Goal: Transaction & Acquisition: Purchase product/service

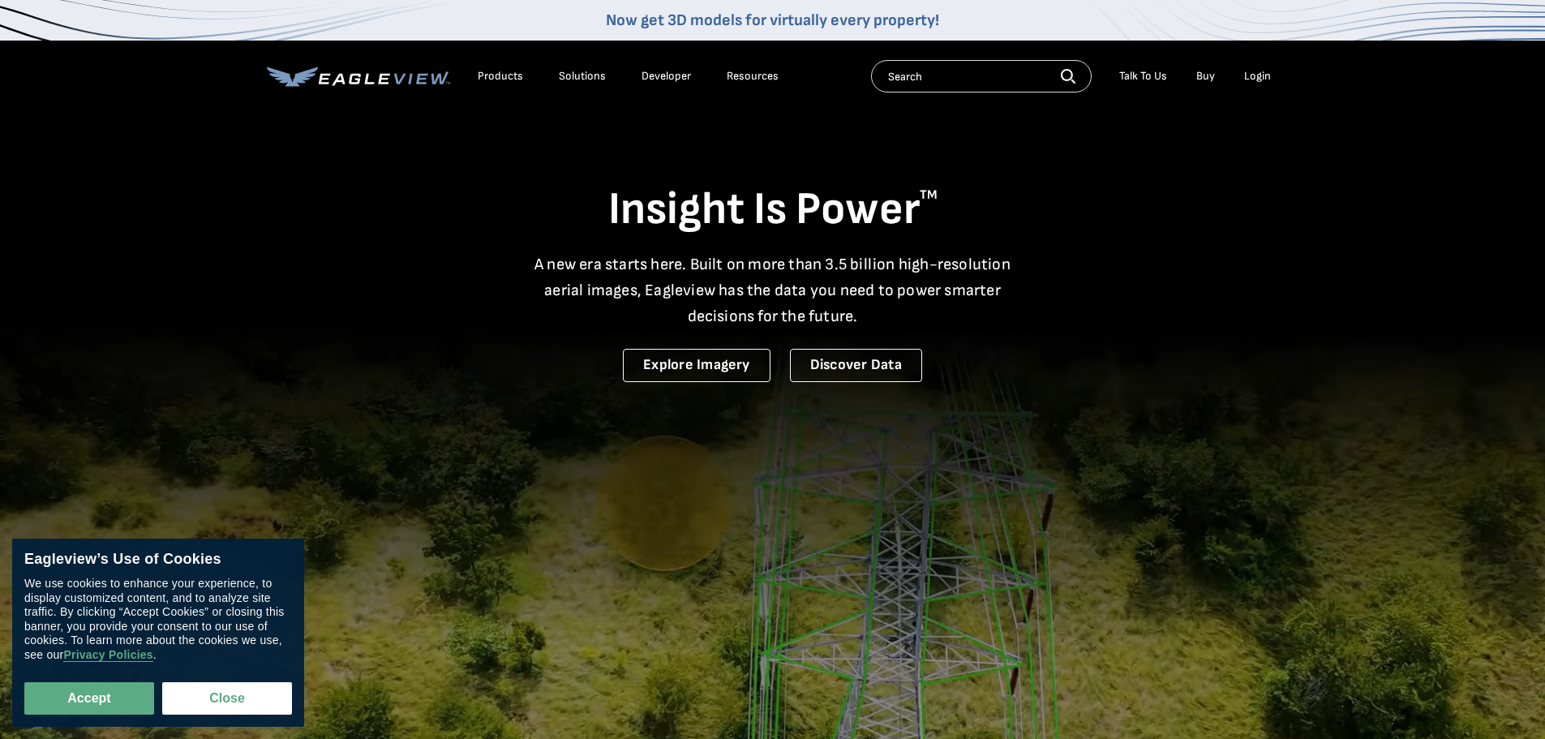
click at [1259, 76] on div "Login" at bounding box center [1257, 76] width 27 height 15
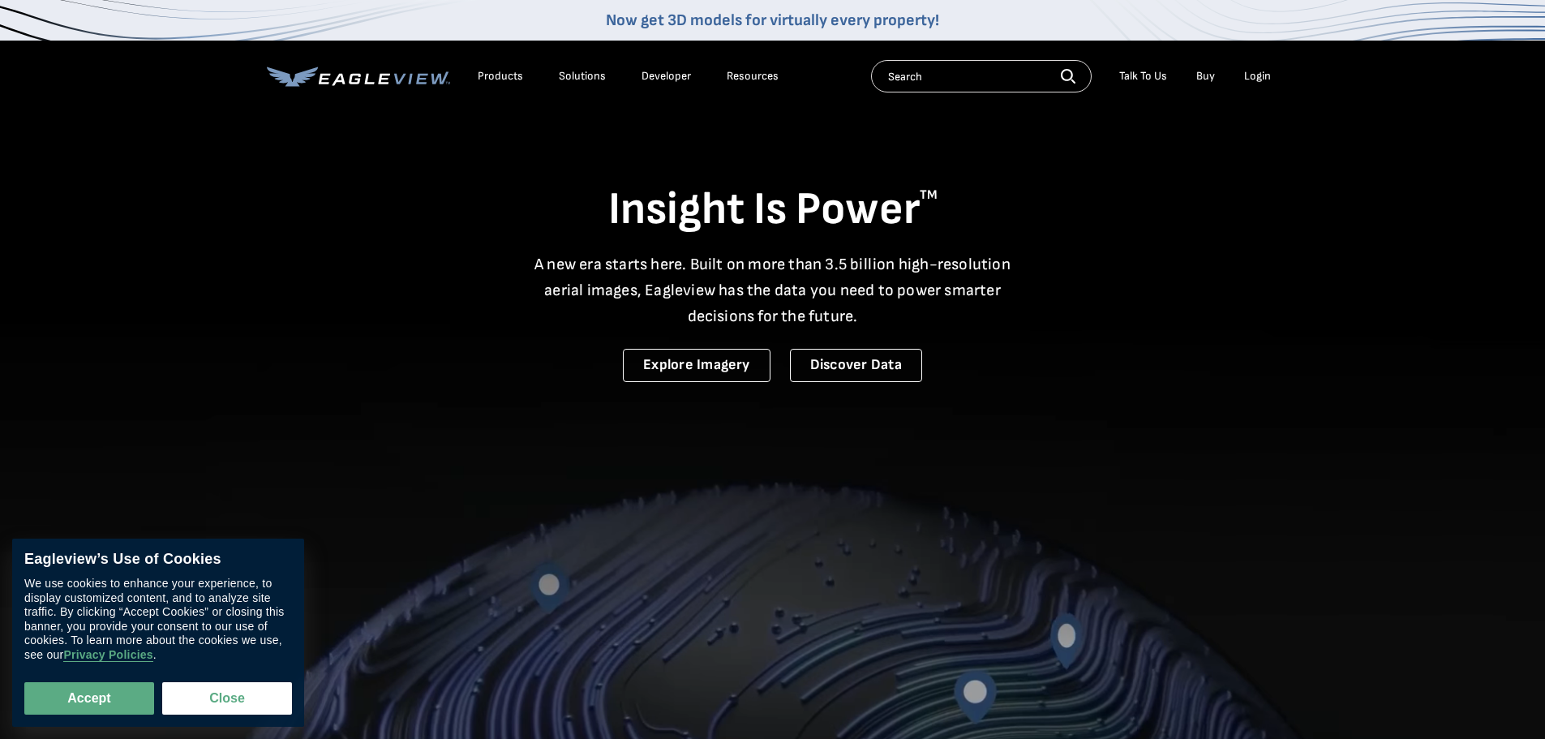
click at [1256, 77] on div "Login" at bounding box center [1257, 76] width 27 height 15
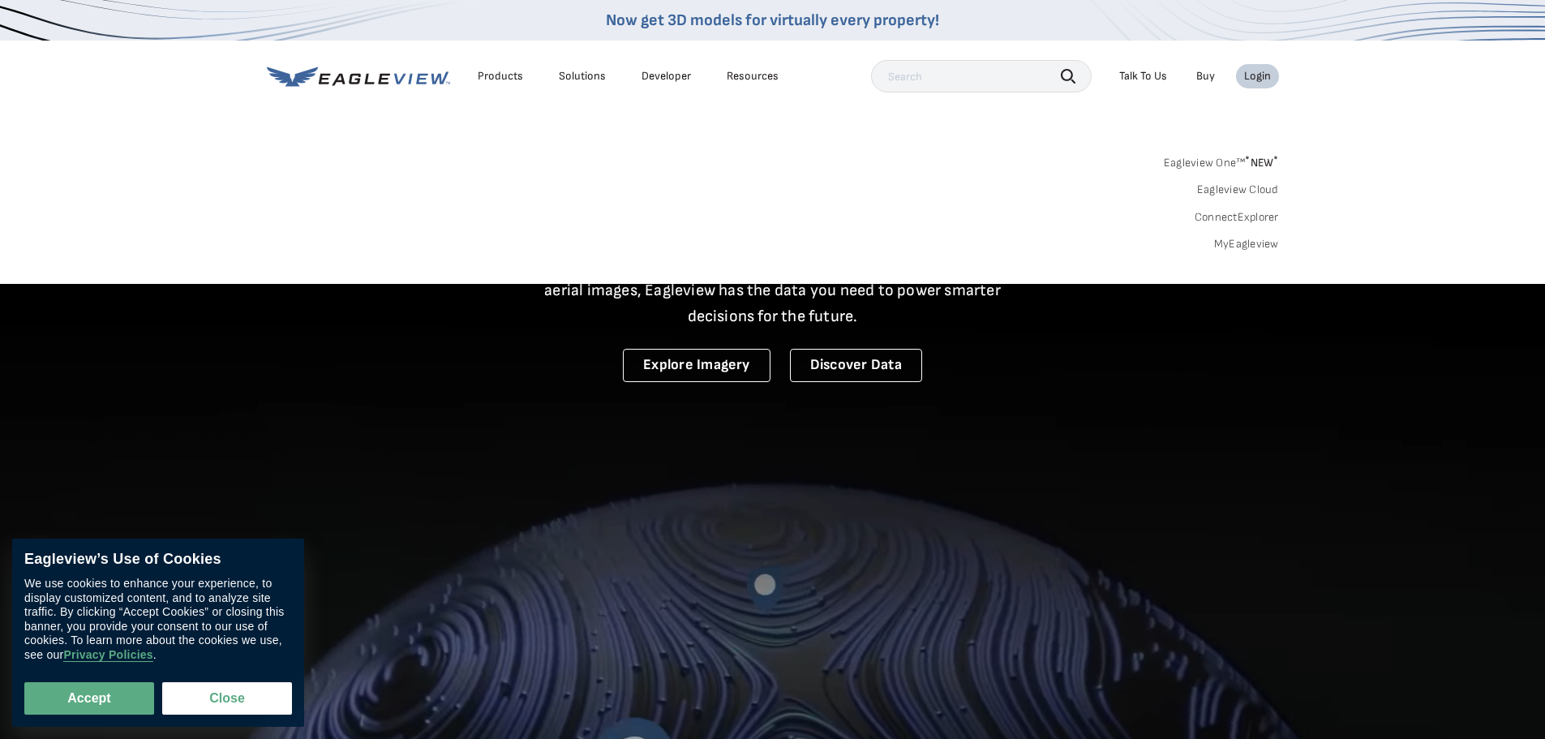
click at [1256, 77] on div "Login" at bounding box center [1257, 76] width 27 height 15
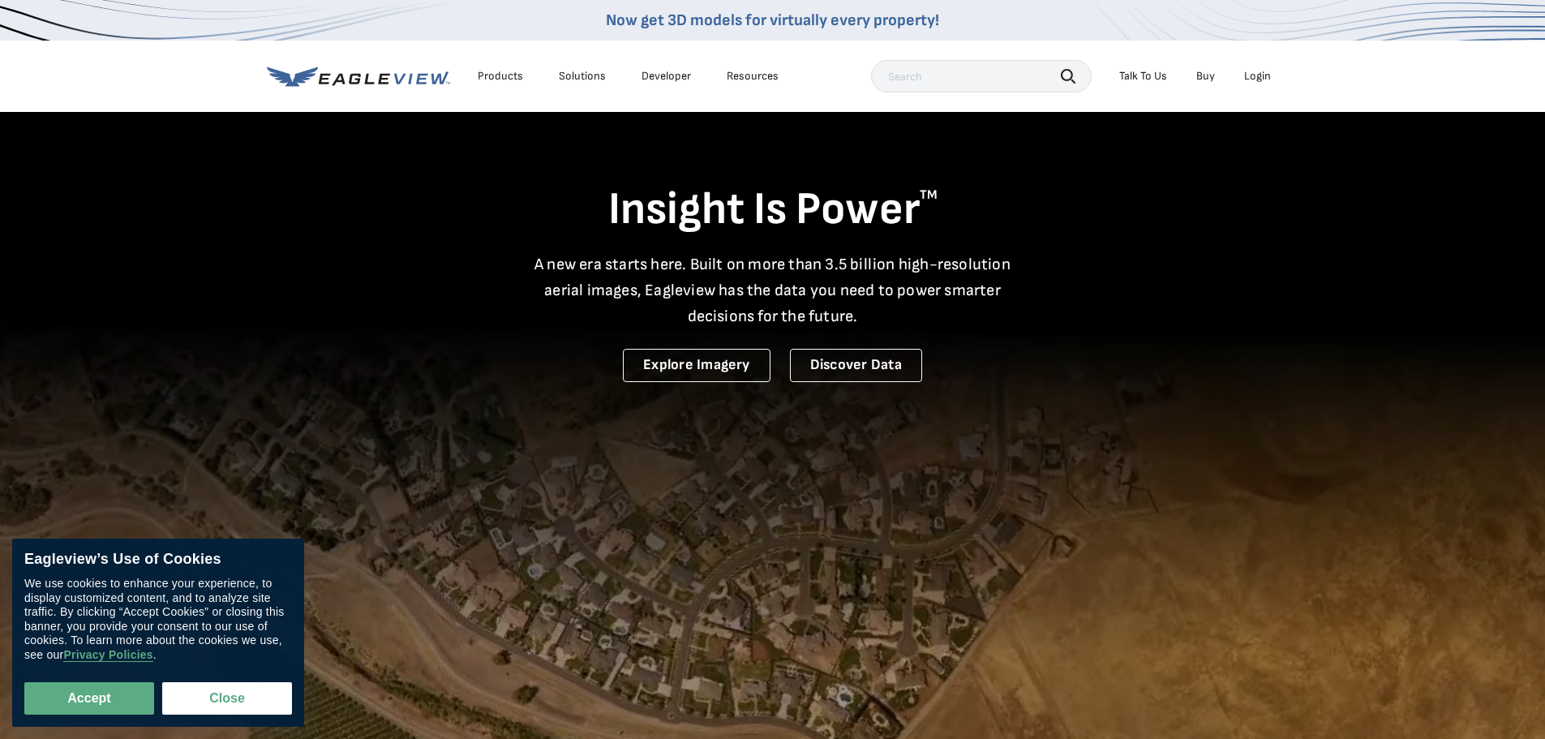
click at [1254, 73] on div "Login" at bounding box center [1257, 76] width 27 height 15
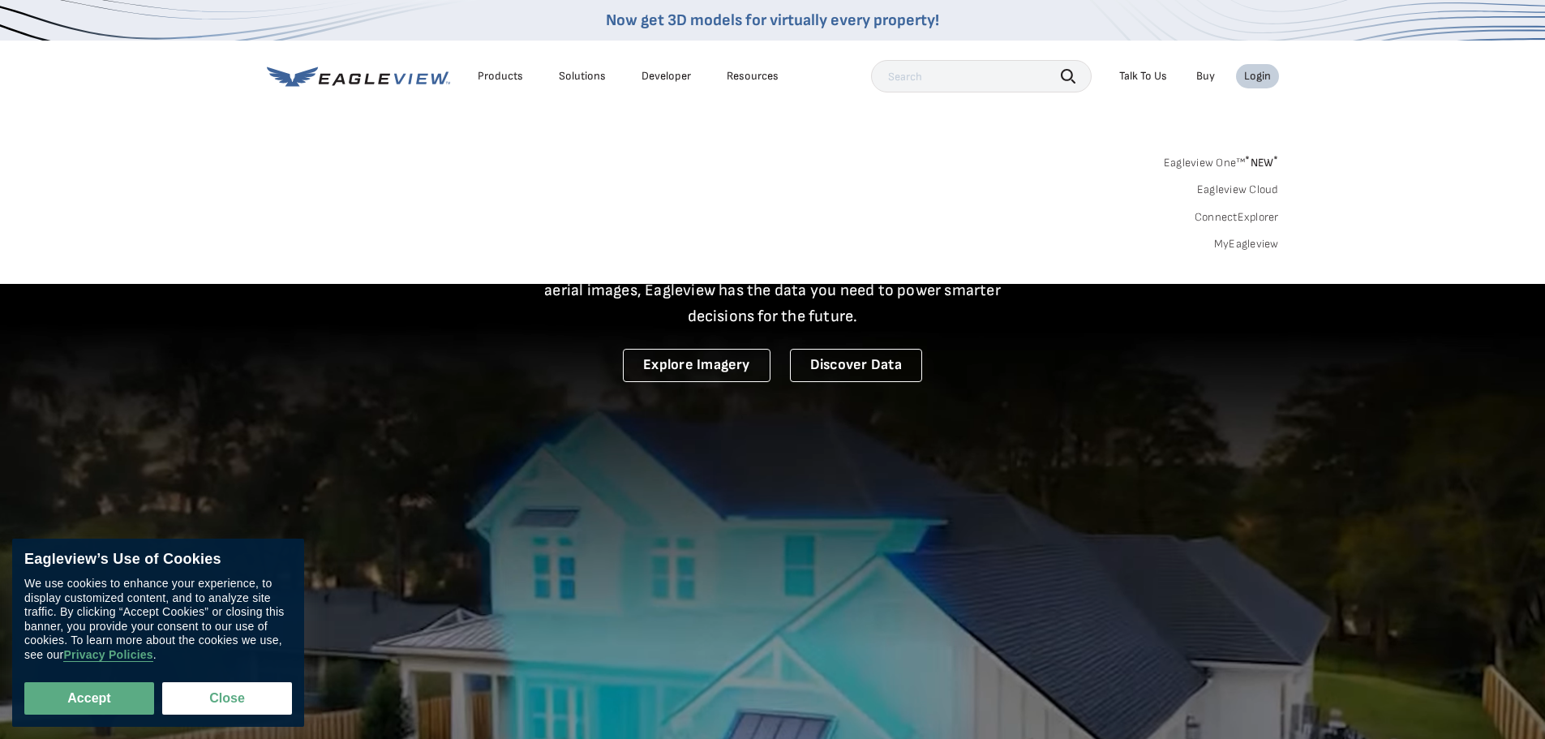
click at [1238, 245] on link "MyEagleview" at bounding box center [1246, 244] width 65 height 15
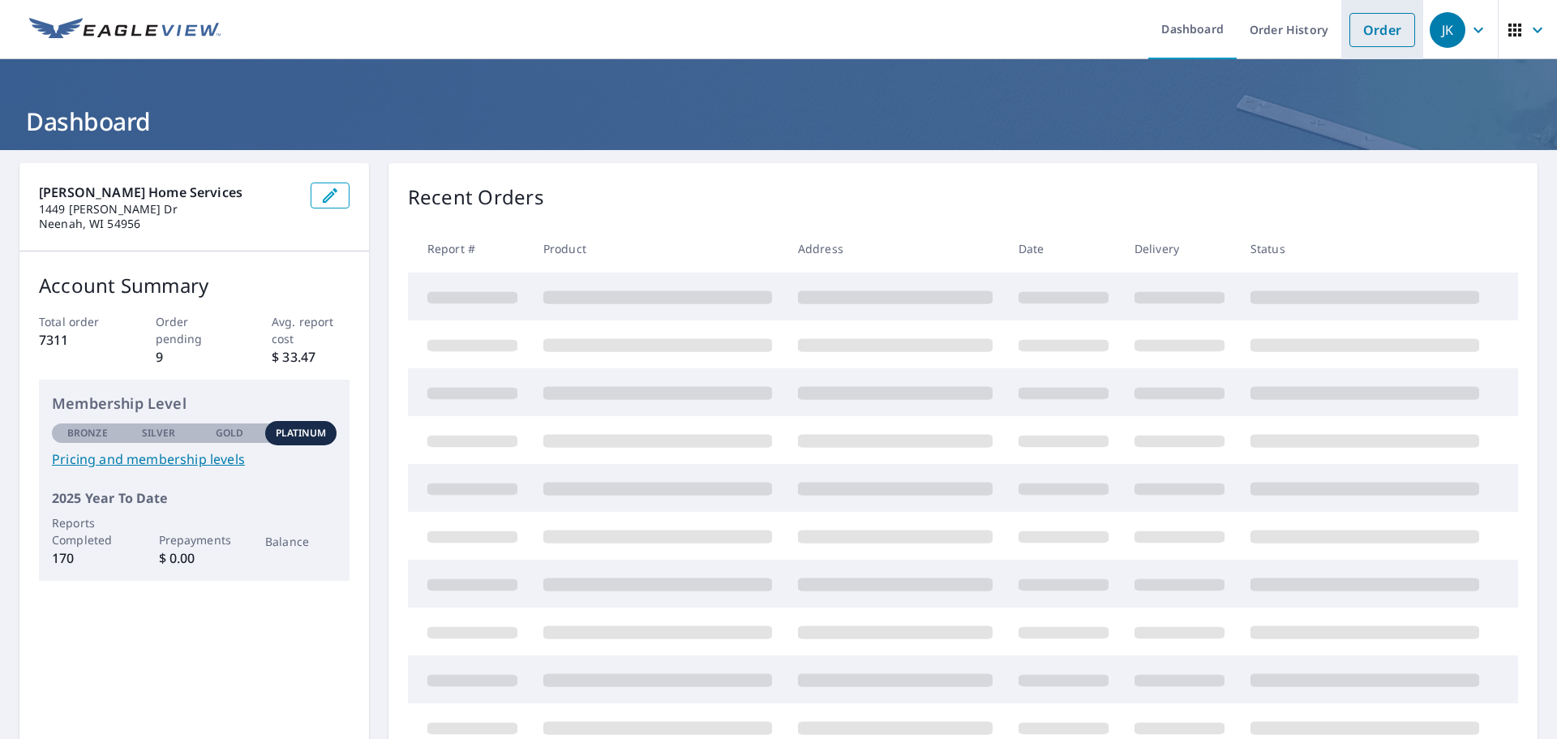
click at [1366, 39] on link "Order" at bounding box center [1383, 30] width 66 height 34
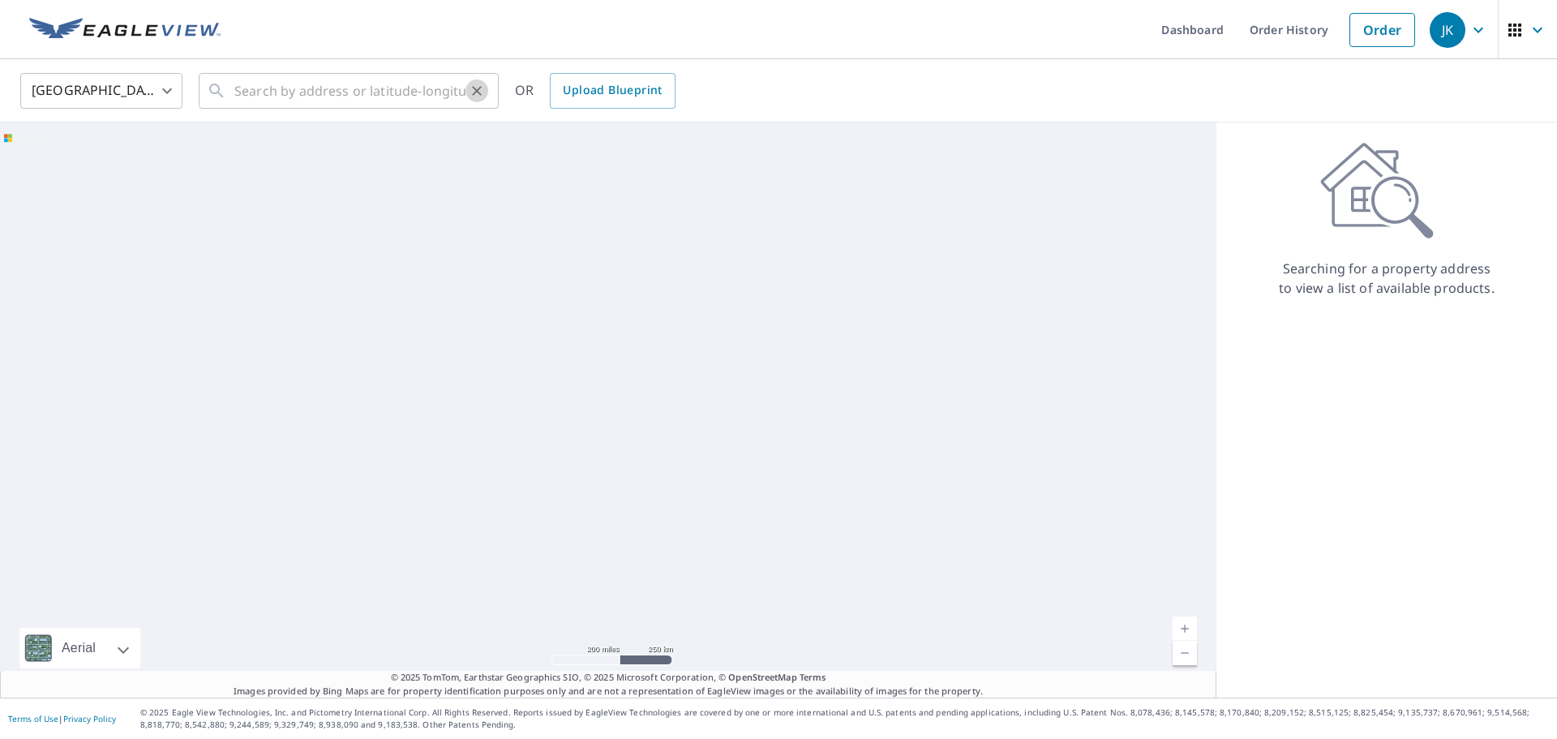
drag, startPoint x: 478, startPoint y: 85, endPoint x: 463, endPoint y: 78, distance: 16.3
click at [477, 85] on icon "Clear" at bounding box center [477, 91] width 16 height 16
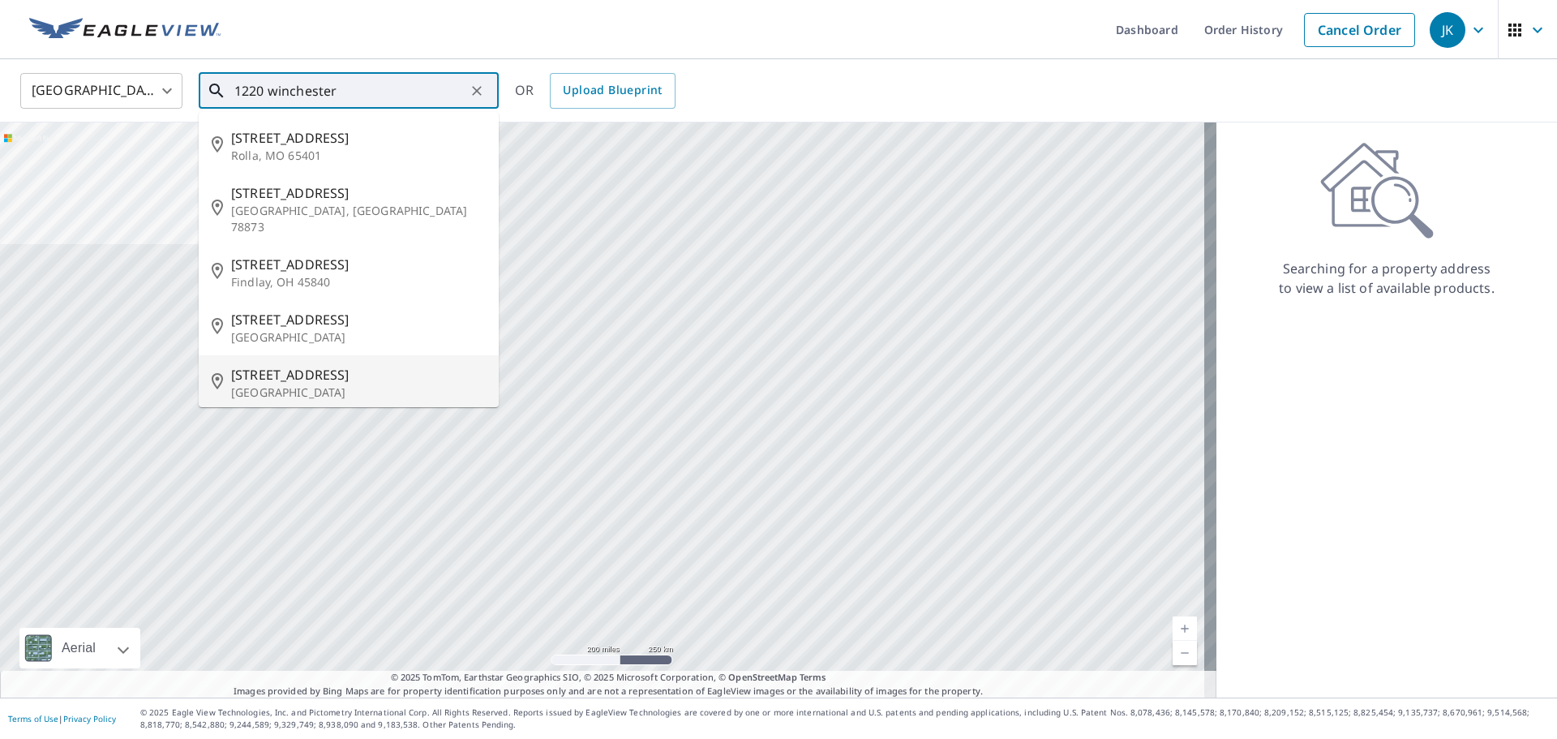
click at [303, 385] on p "Fond Du Lac, WI 54935" at bounding box center [358, 393] width 255 height 16
type input "1220 Winchester Ave Fond Du Lac, WI 54935"
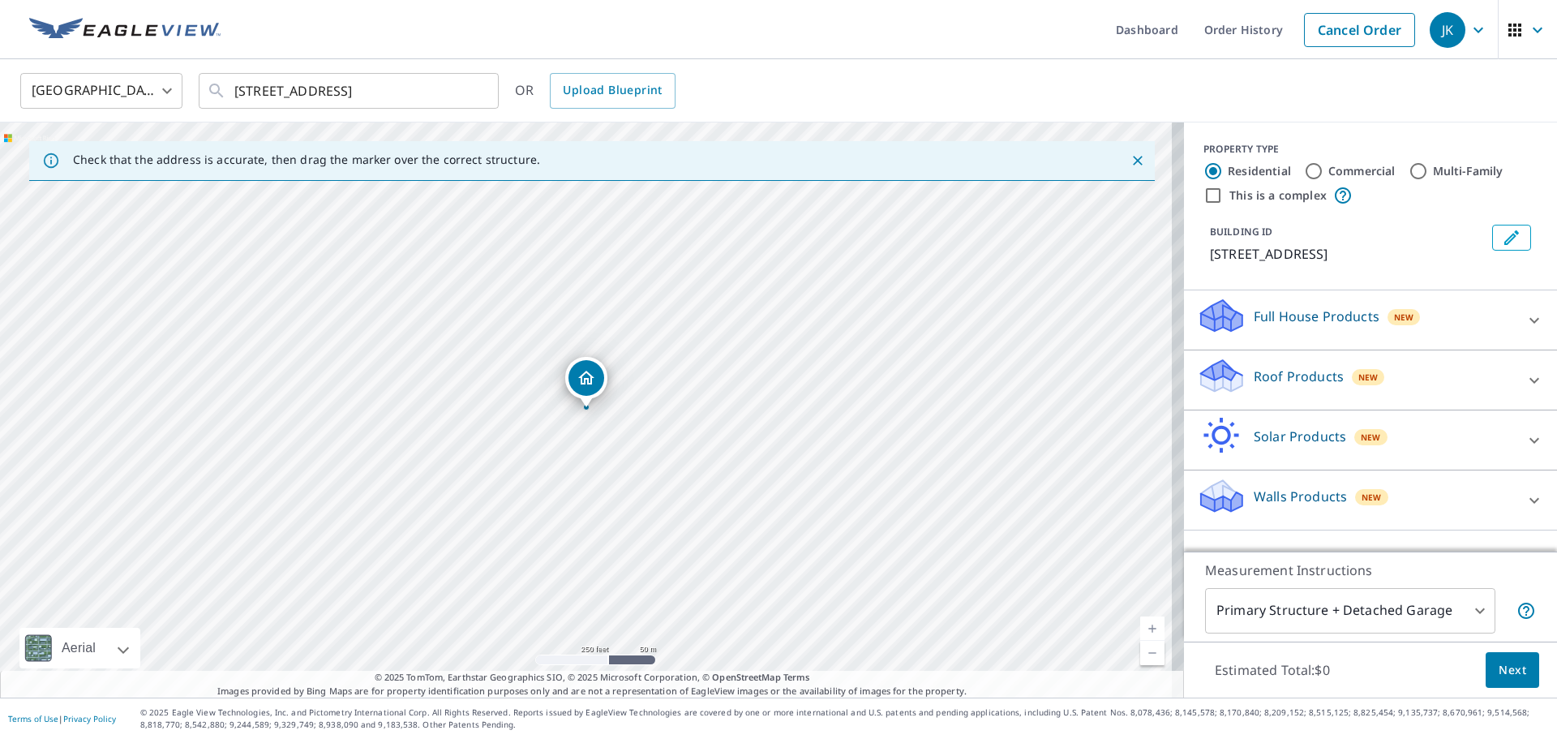
click at [1308, 386] on p "Roof Products" at bounding box center [1299, 376] width 90 height 19
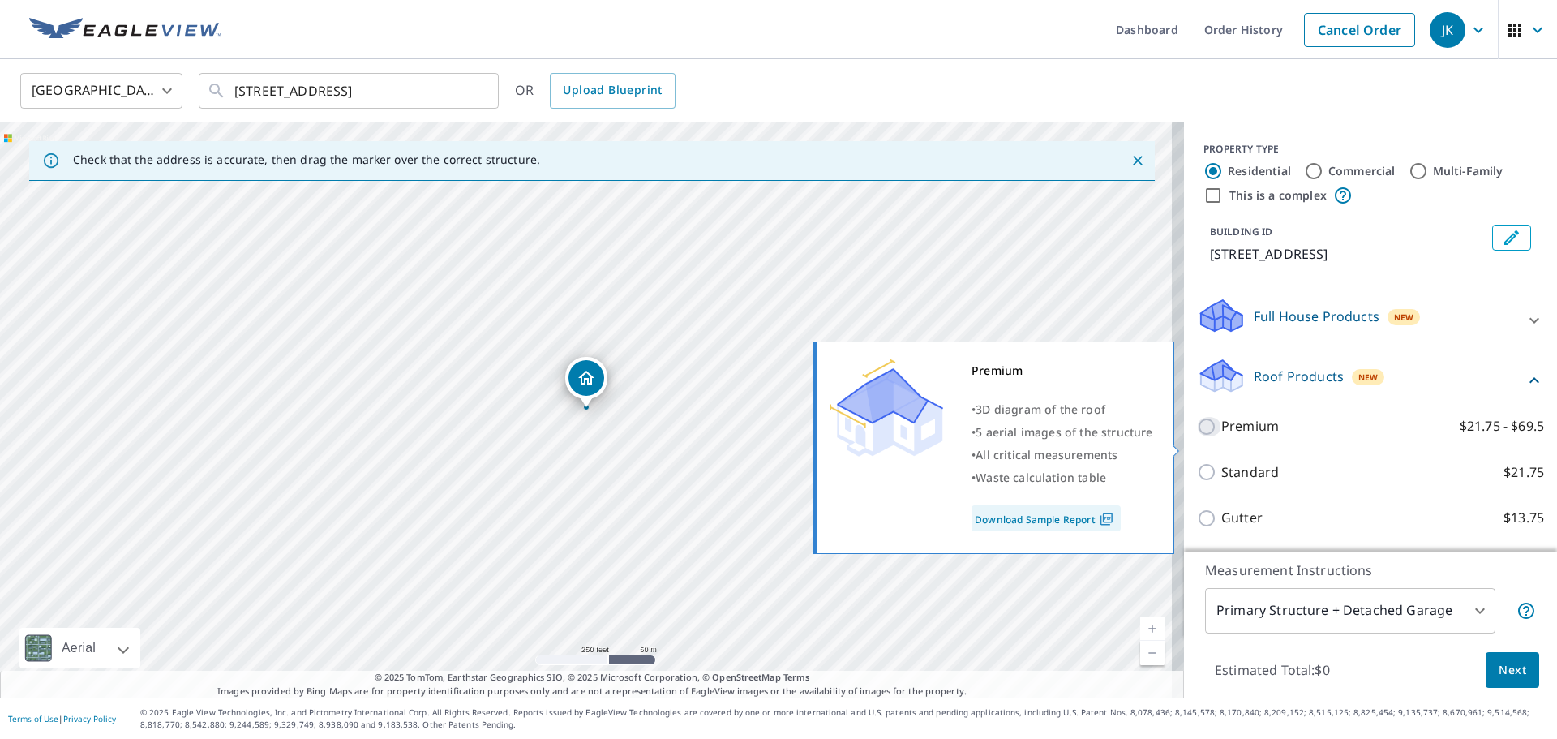
click at [1197, 436] on input "Premium $21.75 - $69.5" at bounding box center [1209, 426] width 24 height 19
checkbox input "true"
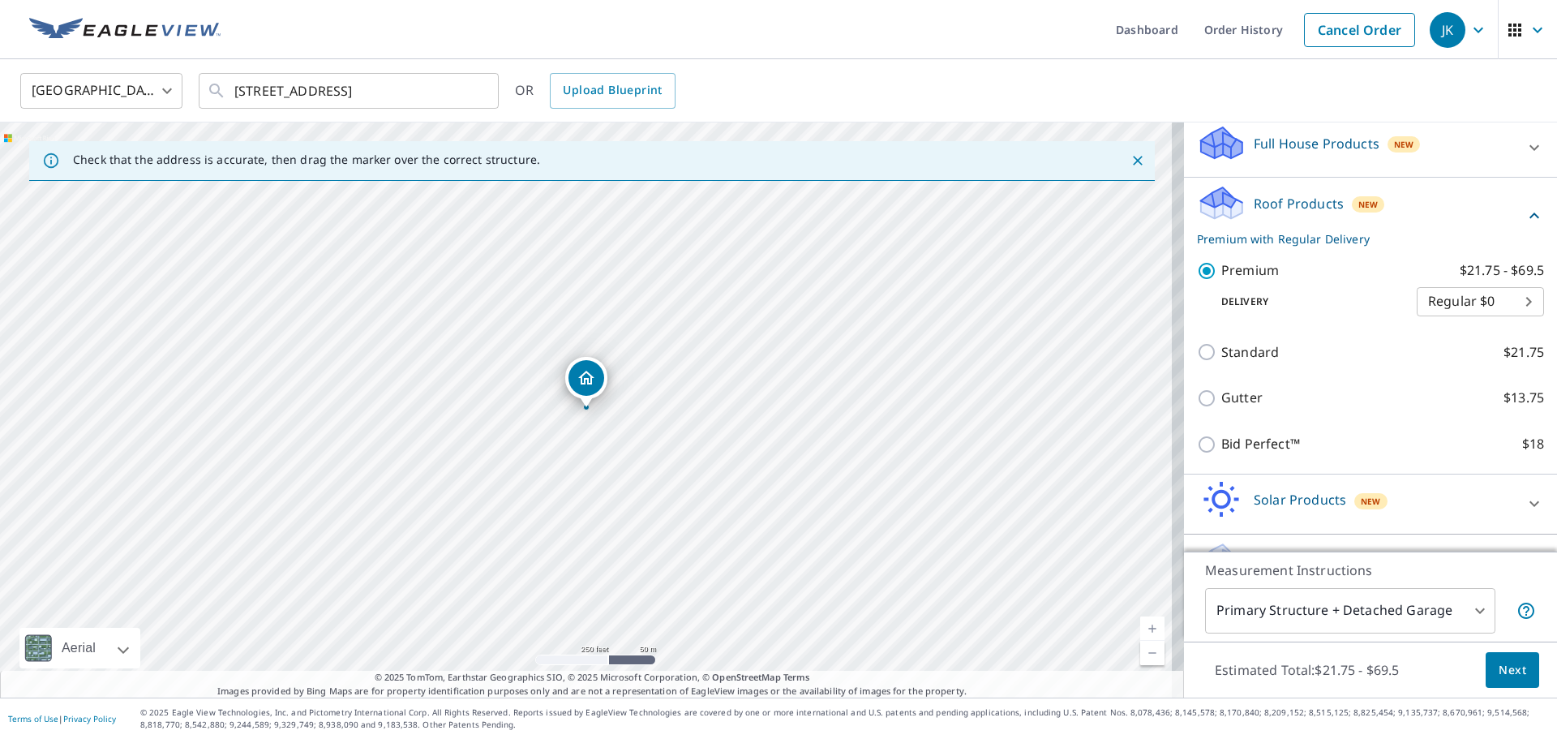
scroll to position [235, 0]
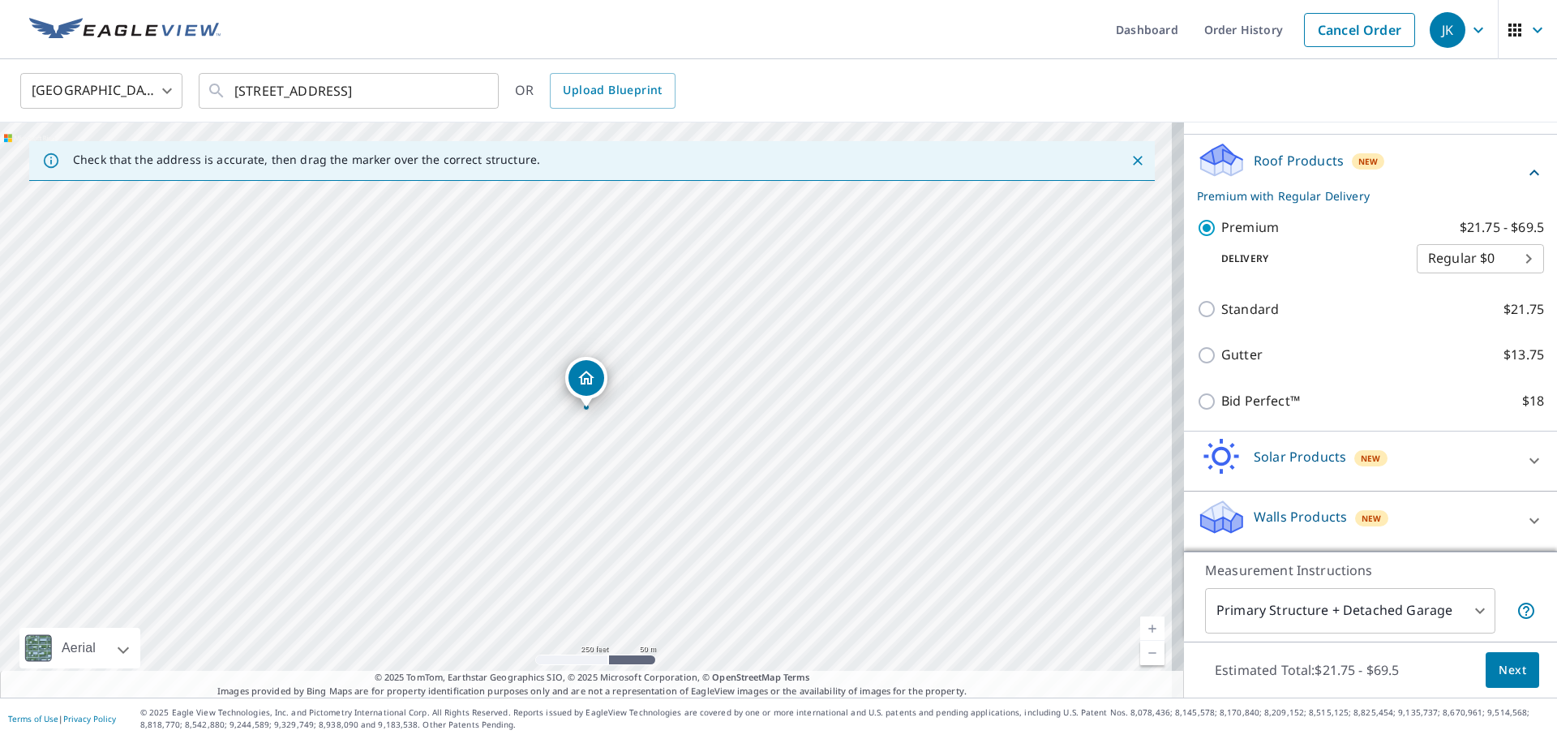
click at [1459, 605] on body "JK JK Dashboard Order History Cancel Order JK United States US ​ 1220 Wincheste…" at bounding box center [778, 369] width 1557 height 739
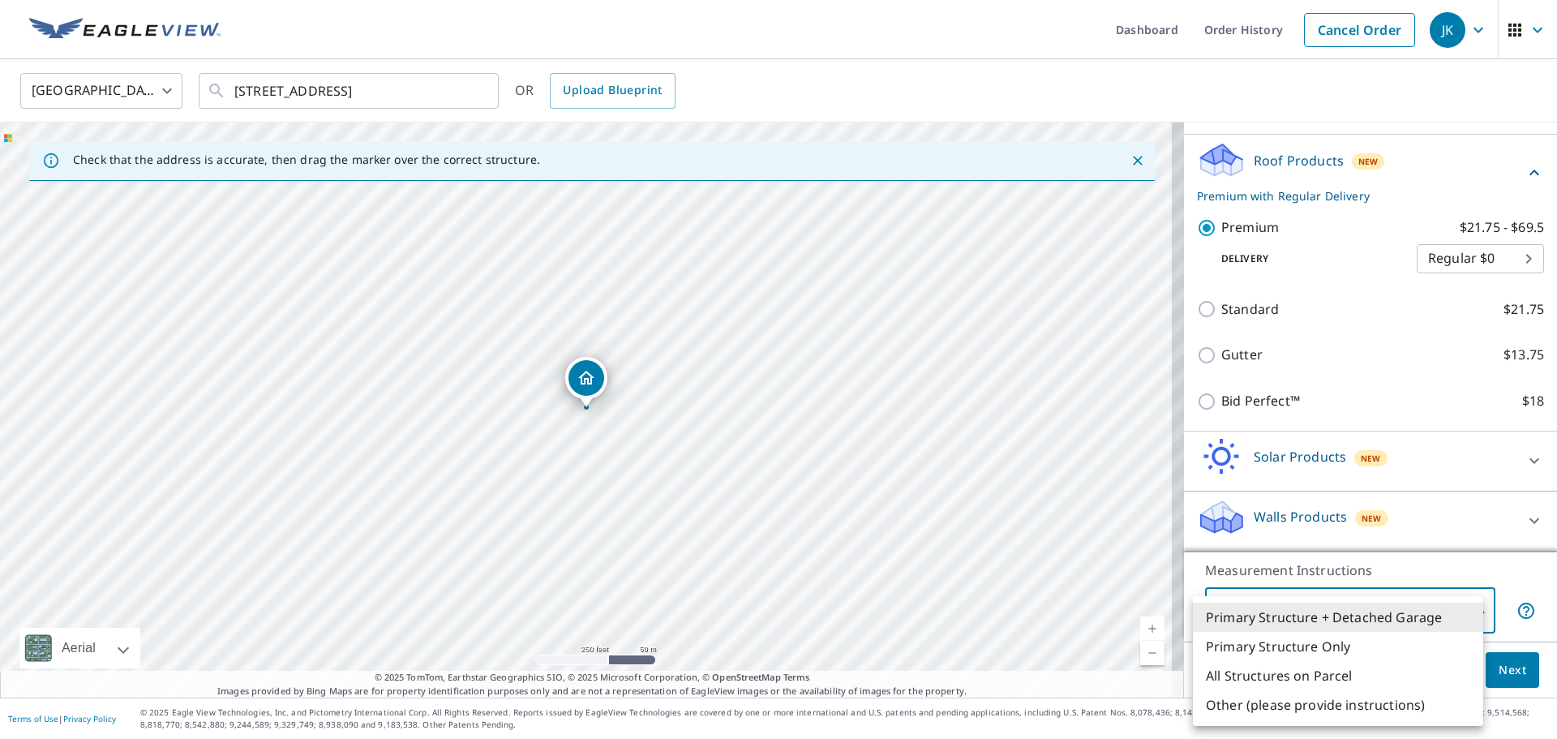
click at [1304, 642] on li "Primary Structure Only" at bounding box center [1338, 646] width 290 height 29
type input "2"
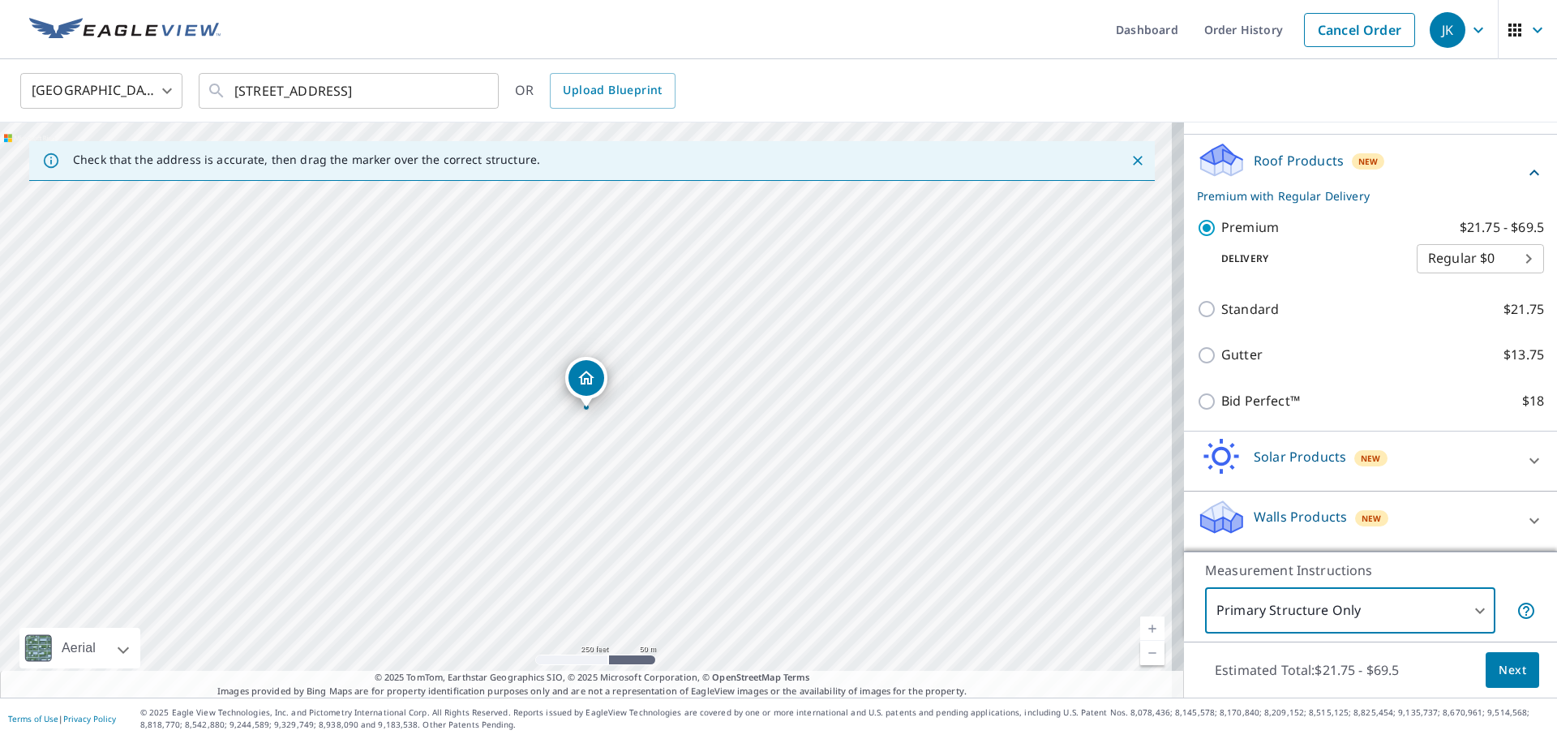
click at [1506, 670] on span "Next" at bounding box center [1513, 670] width 28 height 20
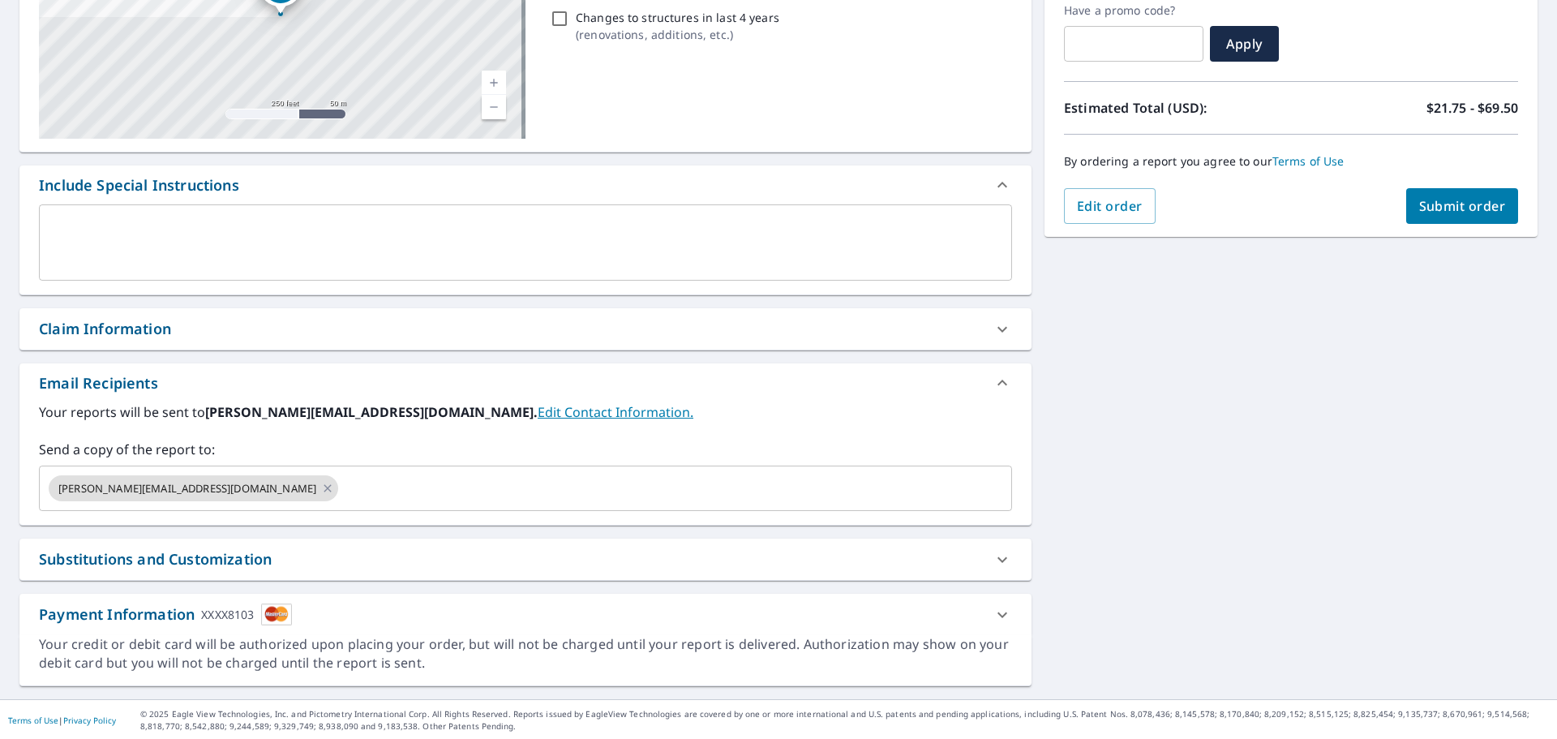
scroll to position [282, 0]
click at [341, 480] on input "text" at bounding box center [661, 486] width 640 height 31
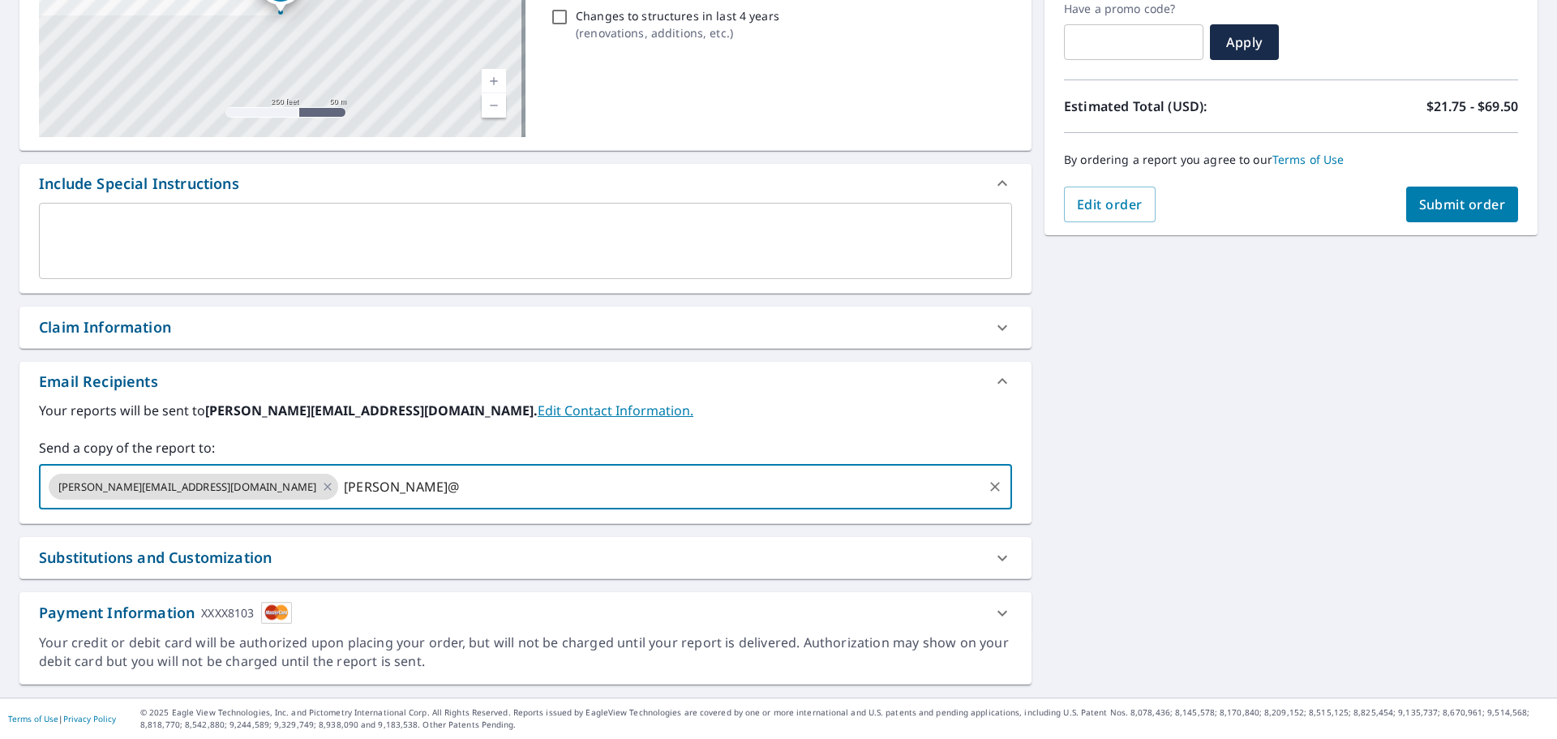
type input "josh@"
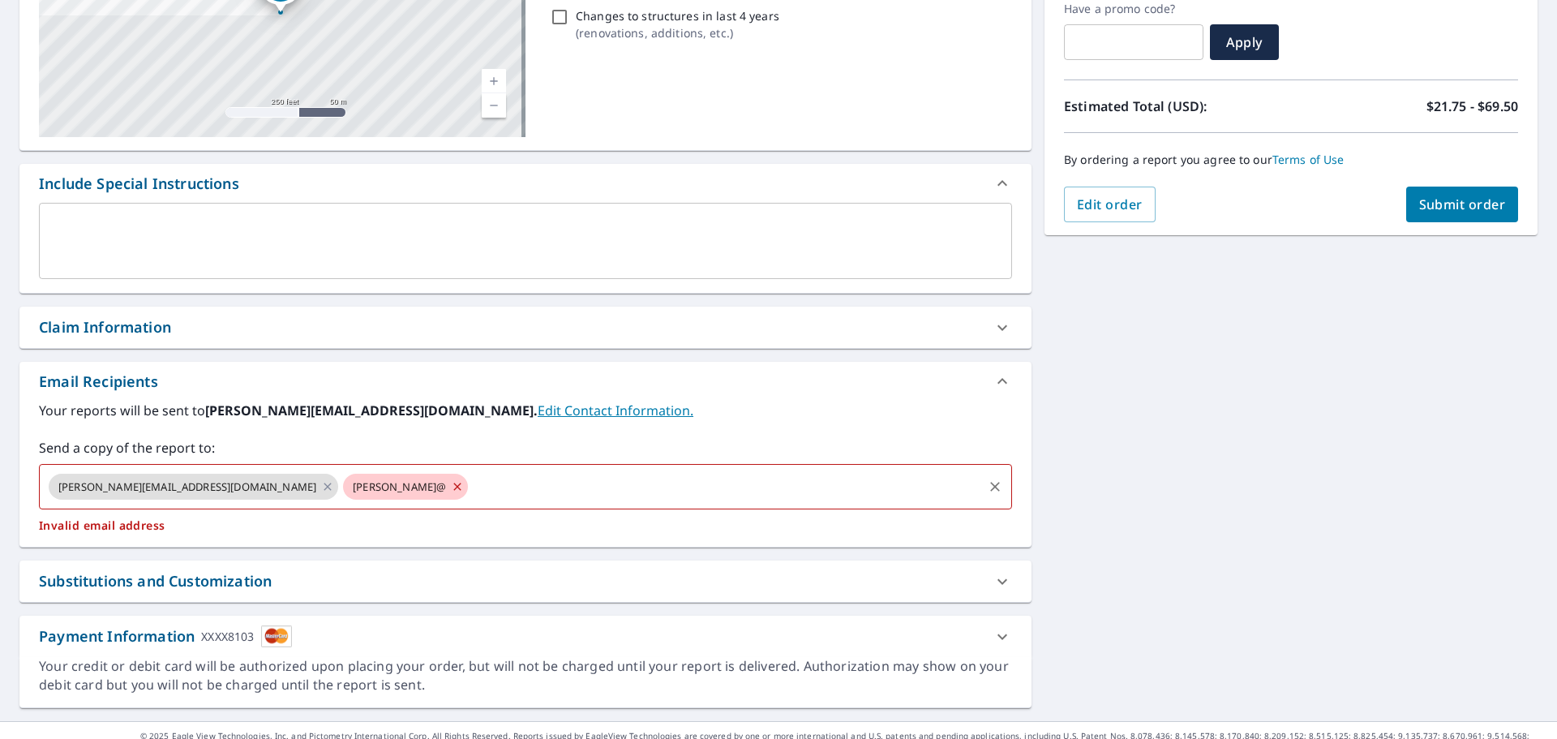
click at [451, 489] on icon at bounding box center [457, 487] width 13 height 18
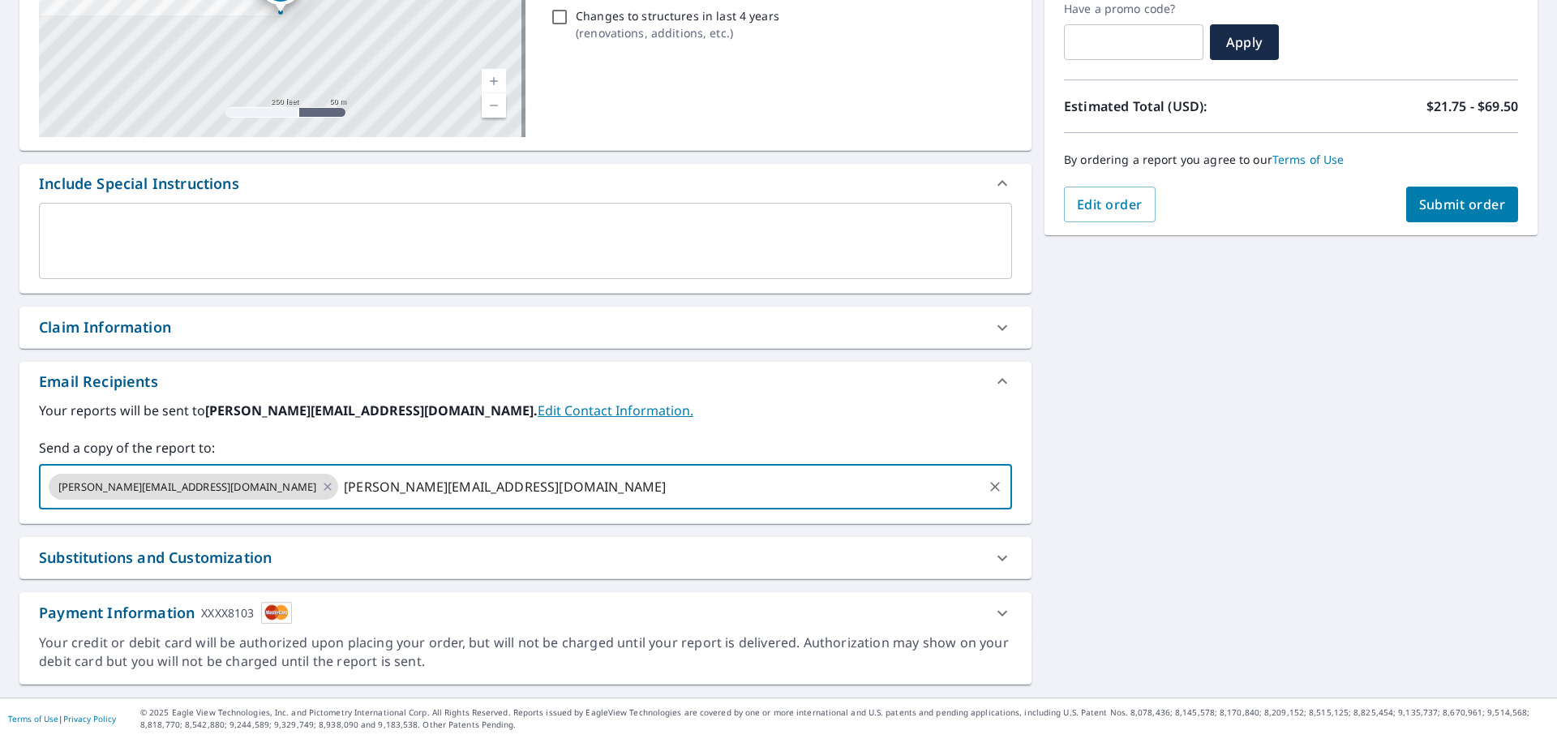
type input "josh@khswi.com"
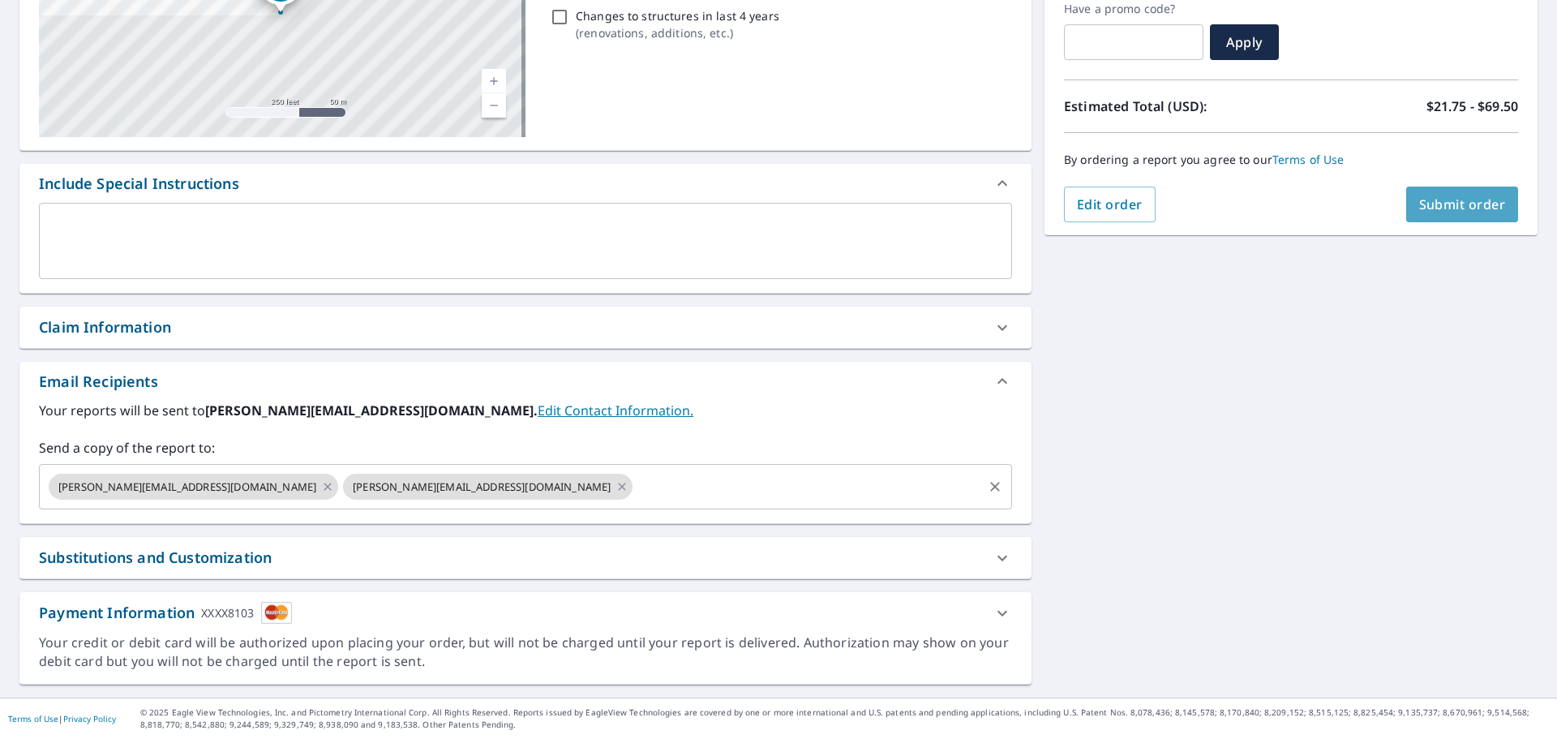
click at [1425, 201] on span "Submit order" at bounding box center [1463, 204] width 87 height 18
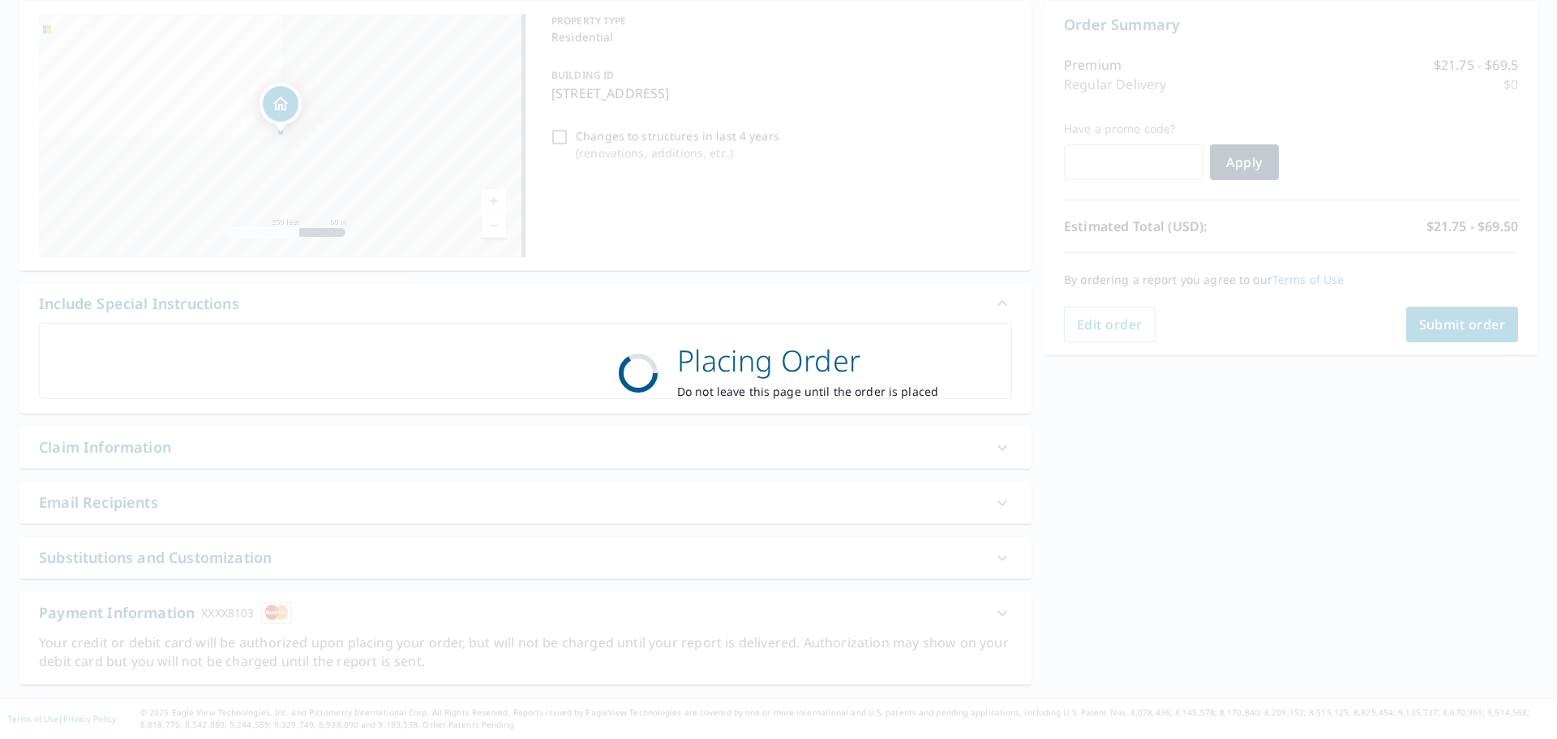
scroll to position [162, 0]
